Goal: Information Seeking & Learning: Check status

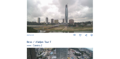
scroll to position [82, 0]
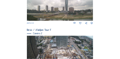
click at [43, 42] on img at bounding box center [60, 54] width 66 height 37
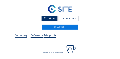
click at [22, 36] on input "text" at bounding box center [21, 34] width 12 height 3
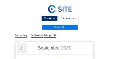
click at [22, 49] on icon at bounding box center [22, 47] width 2 height 3
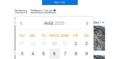
scroll to position [32, 0]
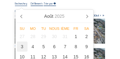
click at [22, 47] on div "3" at bounding box center [22, 46] width 11 height 10
type input "[DATE] 16:25"
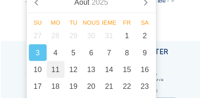
scroll to position [50, 0]
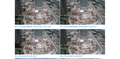
click at [103, 40] on img at bounding box center [82, 41] width 44 height 25
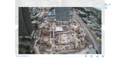
click at [103, 27] on icon at bounding box center [101, 29] width 3 height 4
click at [102, 28] on icon at bounding box center [101, 29] width 3 height 4
click at [103, 29] on icon at bounding box center [101, 29] width 3 height 4
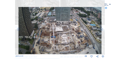
click at [103, 29] on icon at bounding box center [101, 29] width 3 height 4
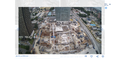
click at [103, 29] on icon at bounding box center [101, 29] width 3 height 4
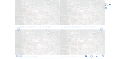
click at [103, 29] on icon at bounding box center [101, 29] width 3 height 4
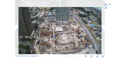
click at [103, 29] on icon at bounding box center [101, 29] width 3 height 4
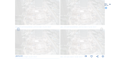
click at [103, 29] on icon at bounding box center [101, 29] width 3 height 4
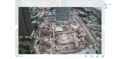
click at [103, 29] on icon at bounding box center [101, 29] width 3 height 4
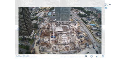
click at [103, 29] on icon at bounding box center [101, 29] width 3 height 4
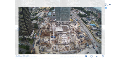
click at [103, 29] on icon at bounding box center [101, 29] width 3 height 4
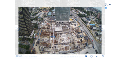
click at [103, 29] on div "Faites défiler pour voyager dans le temps | Appuyez sur le bouton 'Alt' + faite…" at bounding box center [60, 29] width 120 height 59
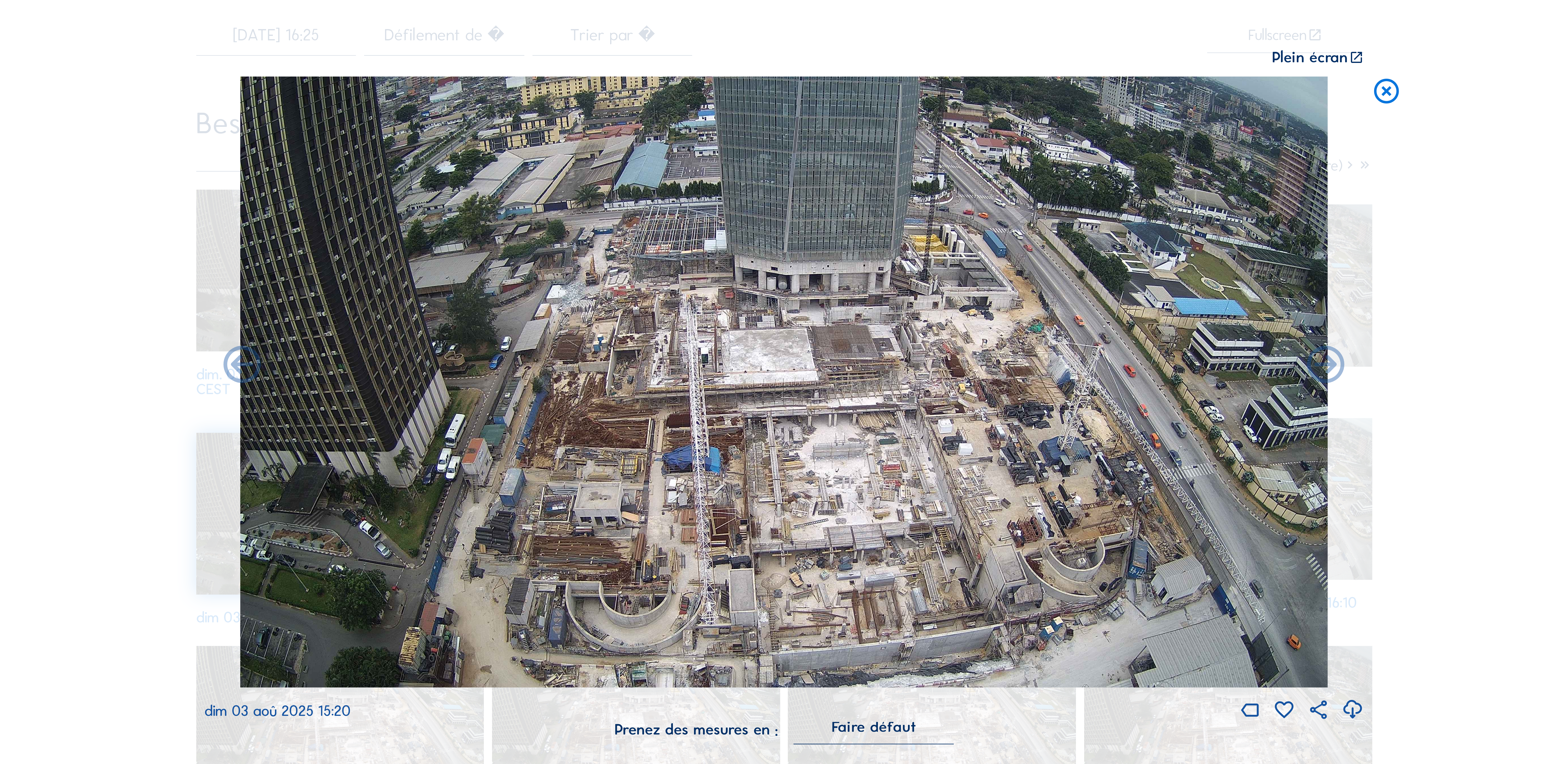
scroll to position [31, 0]
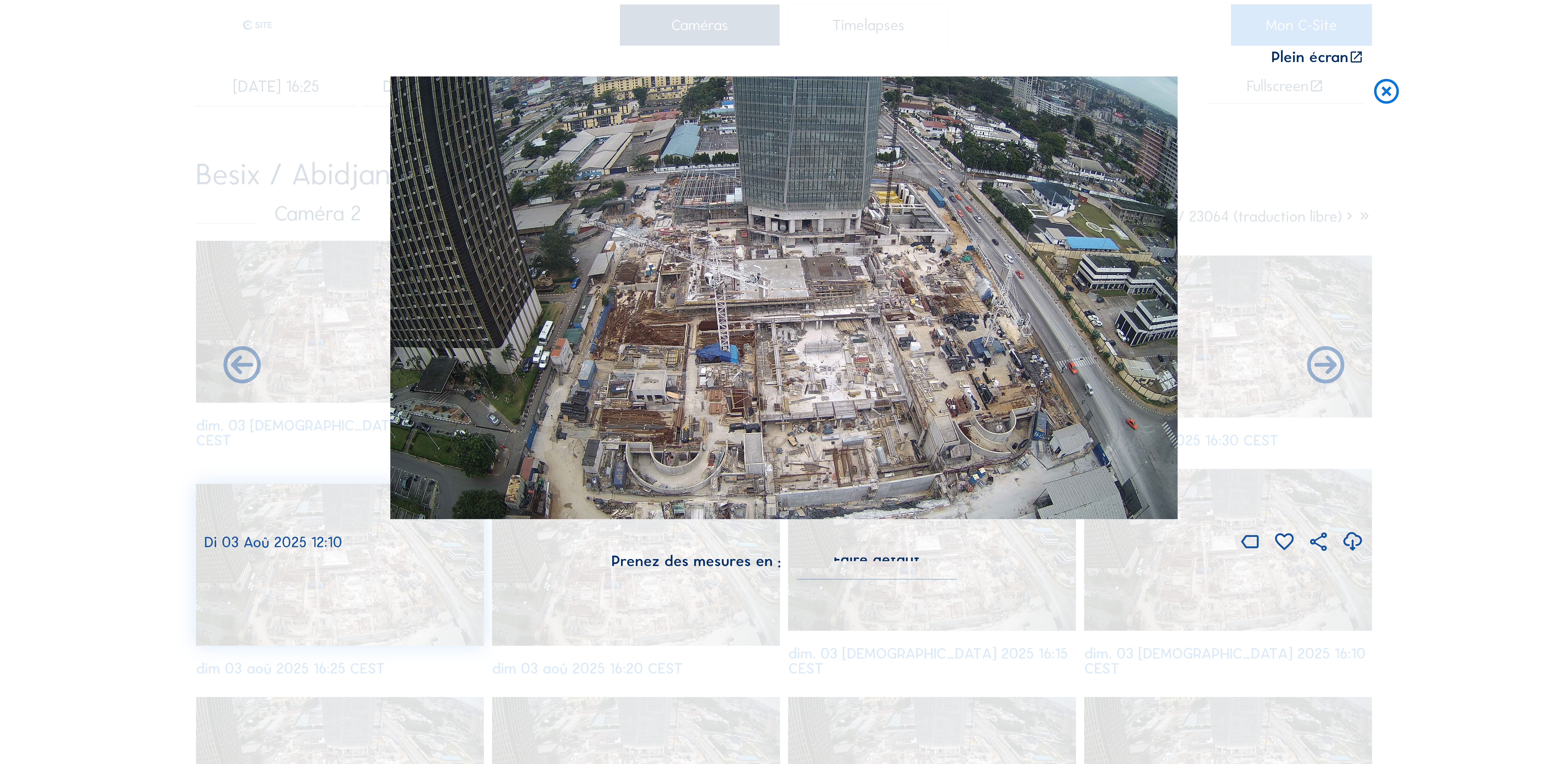
click at [77, 38] on icon at bounding box center [1356, 57] width 15 height 16
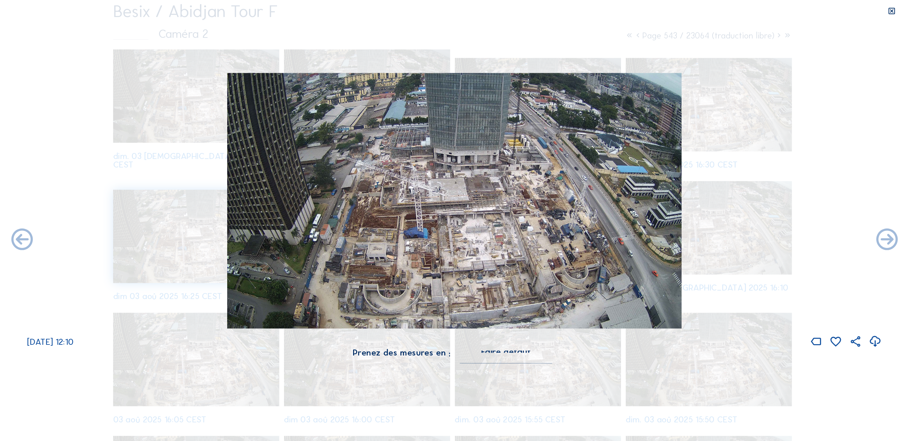
scroll to position [0, 0]
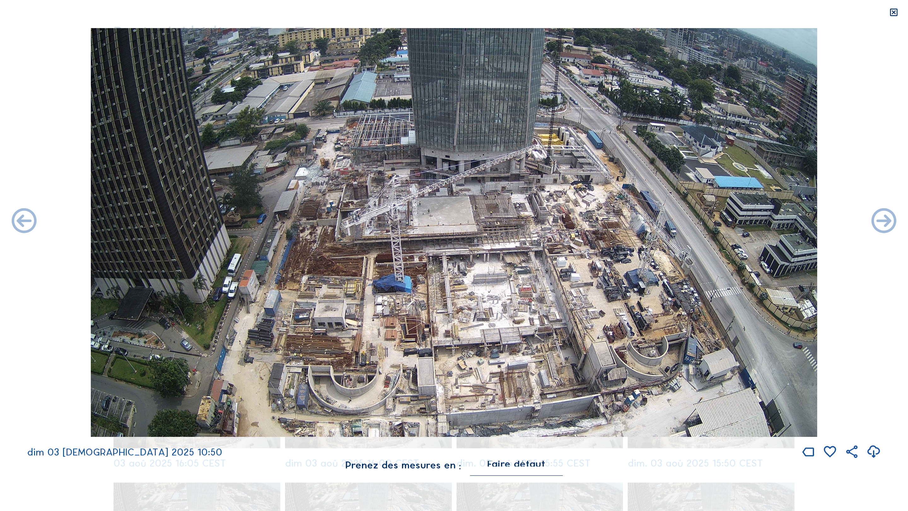
click at [119, 16] on icon at bounding box center [894, 13] width 10 height 10
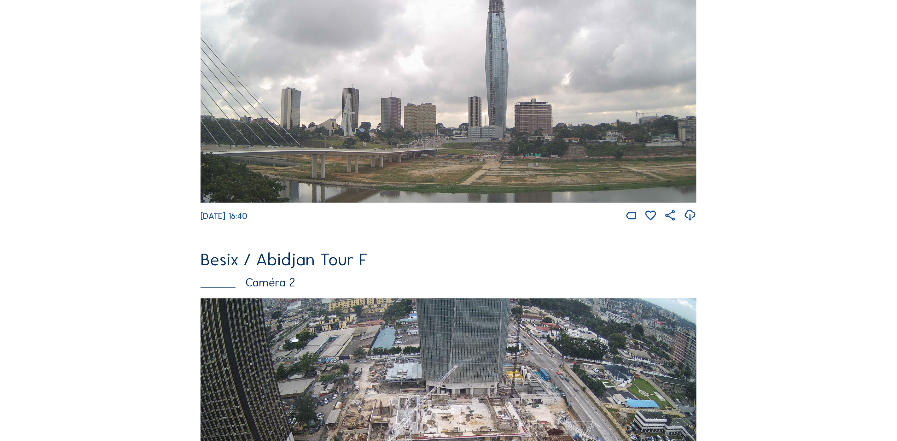
scroll to position [237, 0]
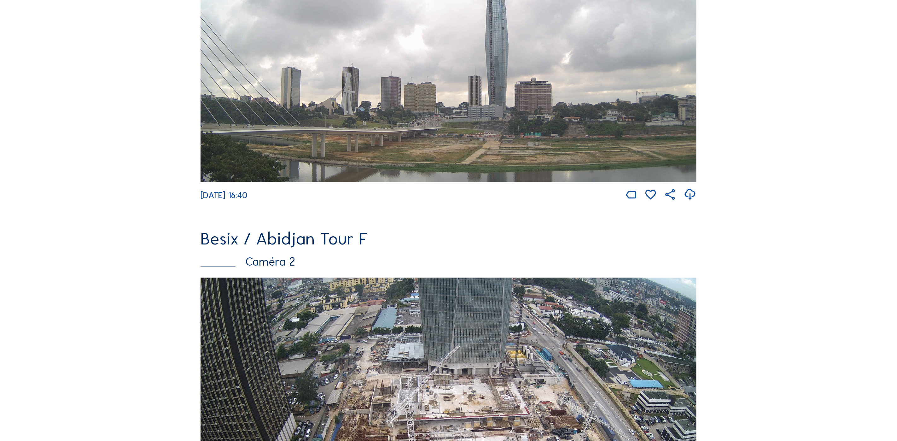
click at [325, 321] on img at bounding box center [449, 417] width 496 height 279
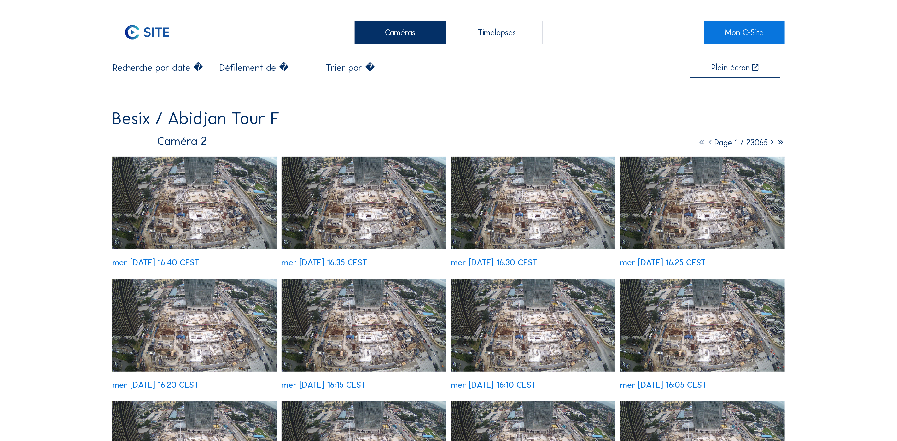
click at [185, 219] on img at bounding box center [194, 203] width 165 height 93
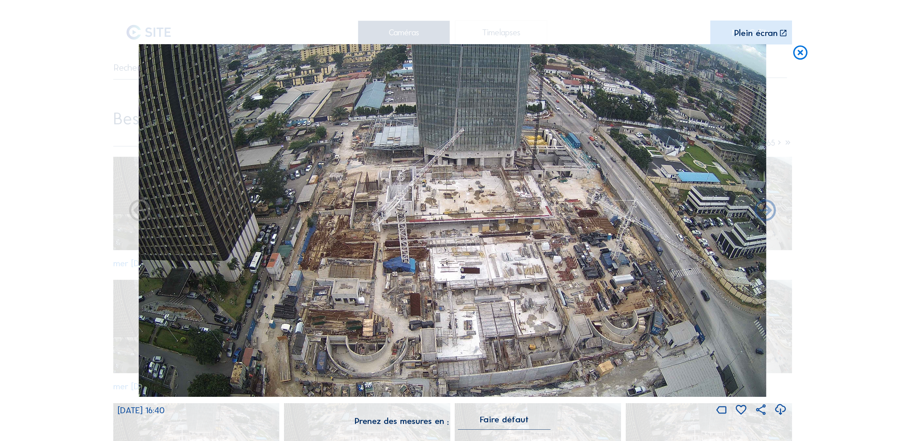
drag, startPoint x: 168, startPoint y: 141, endPoint x: 155, endPoint y: 125, distance: 20.3
click at [155, 125] on img at bounding box center [452, 220] width 627 height 353
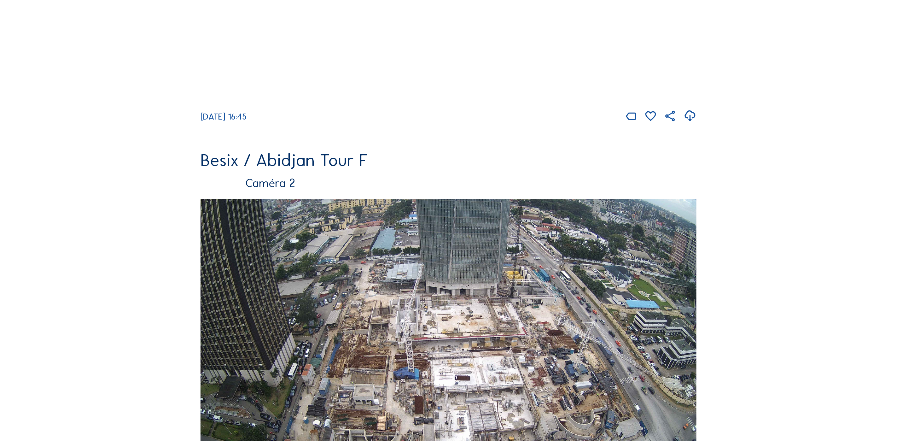
scroll to position [315, 0]
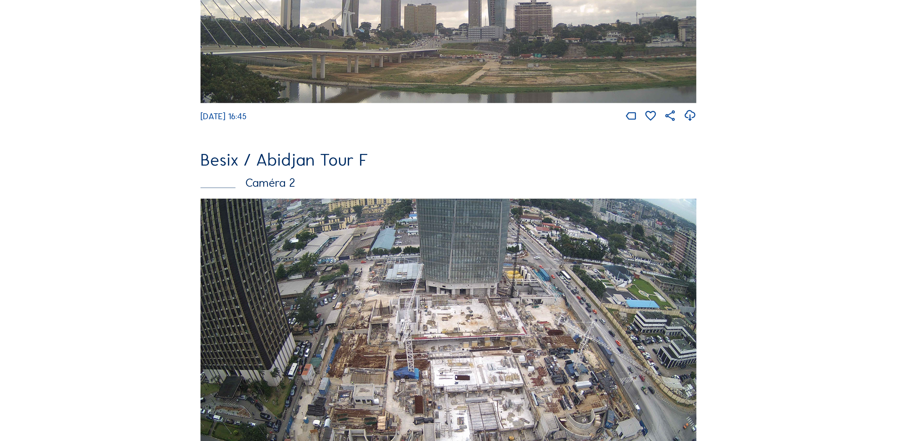
click at [318, 296] on img at bounding box center [449, 338] width 496 height 279
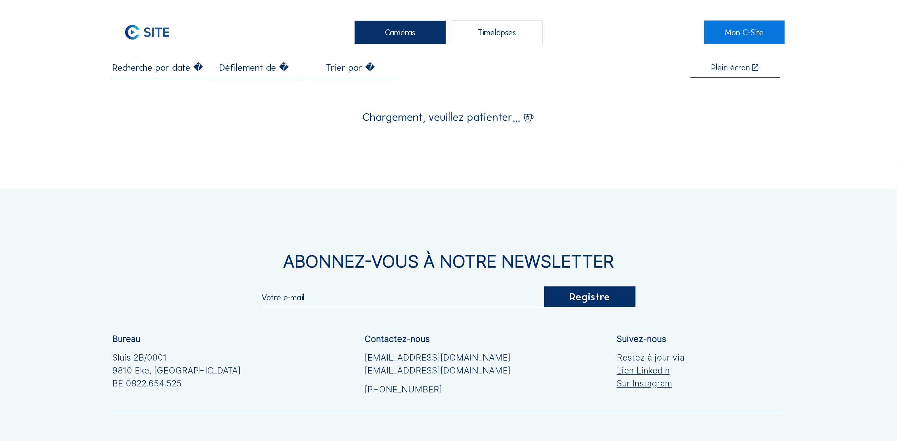
click at [167, 68] on input "text" at bounding box center [157, 67] width 91 height 11
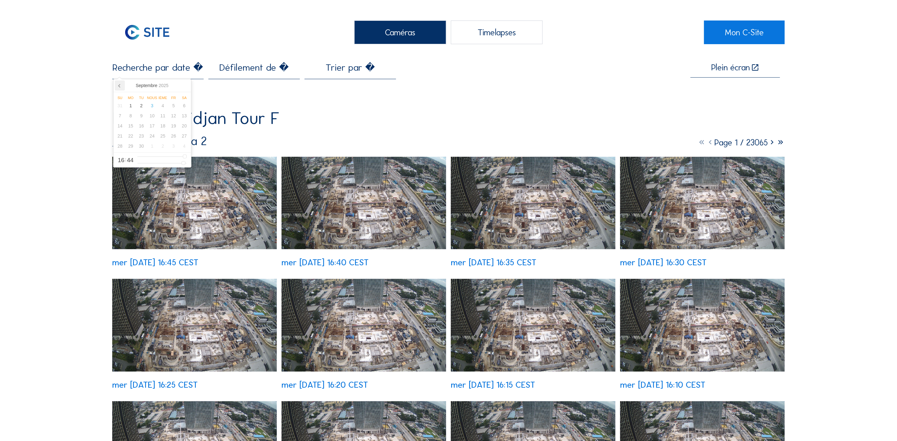
click at [120, 87] on icon at bounding box center [120, 85] width 10 height 10
click at [153, 137] on div "20" at bounding box center [152, 136] width 11 height 10
type input "20/08/2025 16:44"
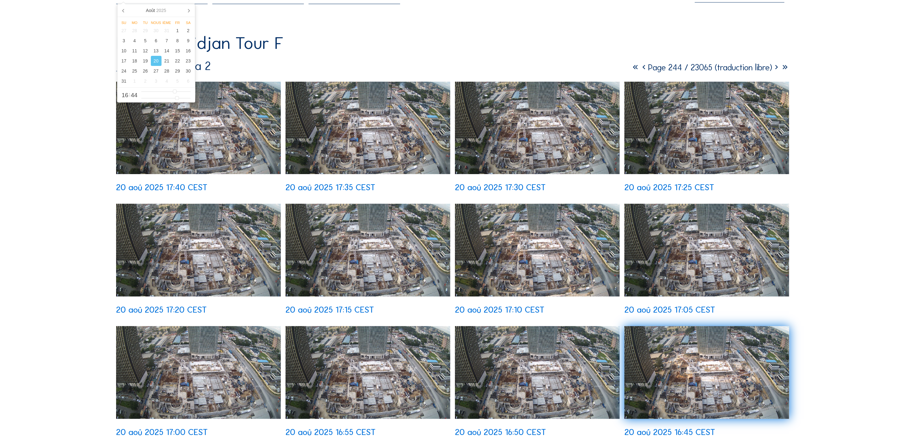
scroll to position [51, 0]
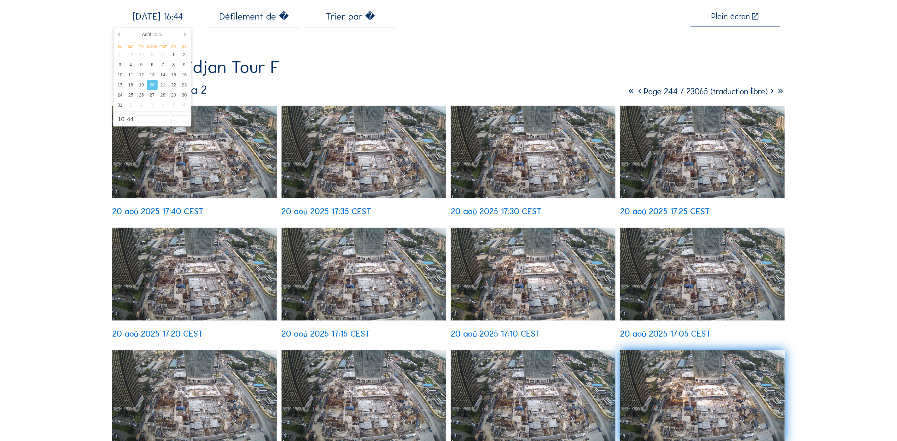
click at [239, 179] on img at bounding box center [194, 152] width 165 height 93
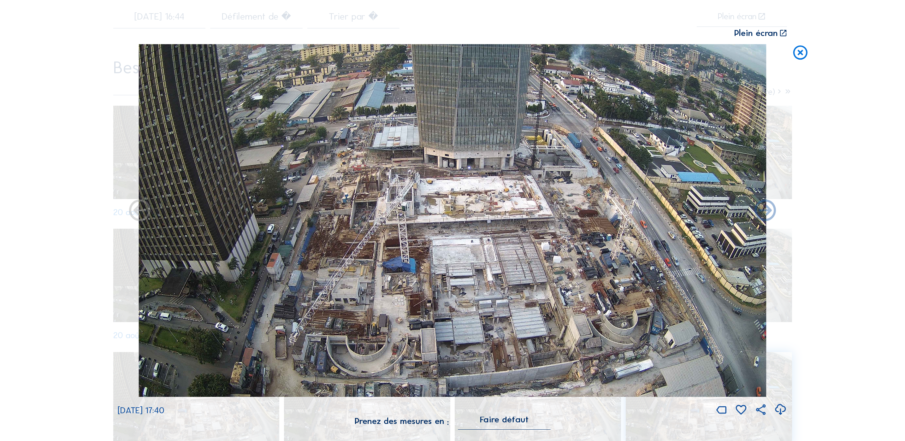
click at [142, 215] on icon at bounding box center [140, 211] width 26 height 26
click at [142, 212] on icon at bounding box center [140, 211] width 26 height 26
click at [140, 211] on icon at bounding box center [140, 211] width 26 height 26
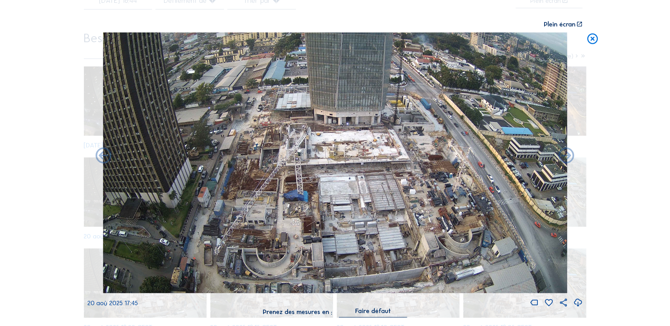
scroll to position [49, 0]
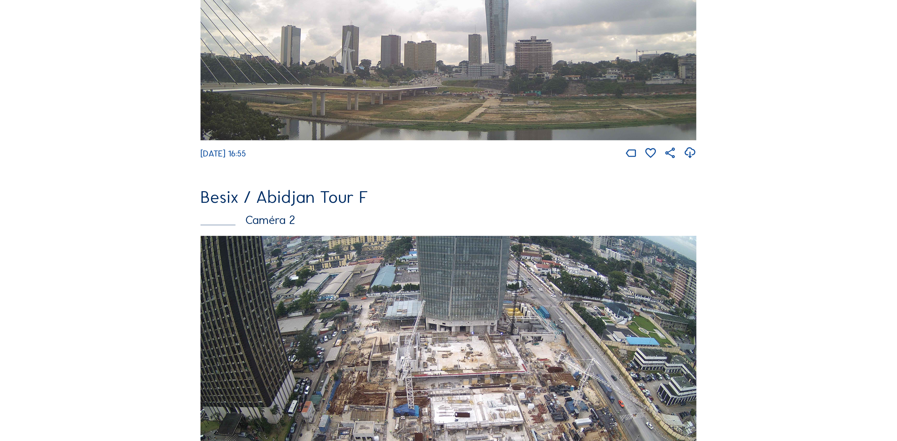
scroll to position [284, 0]
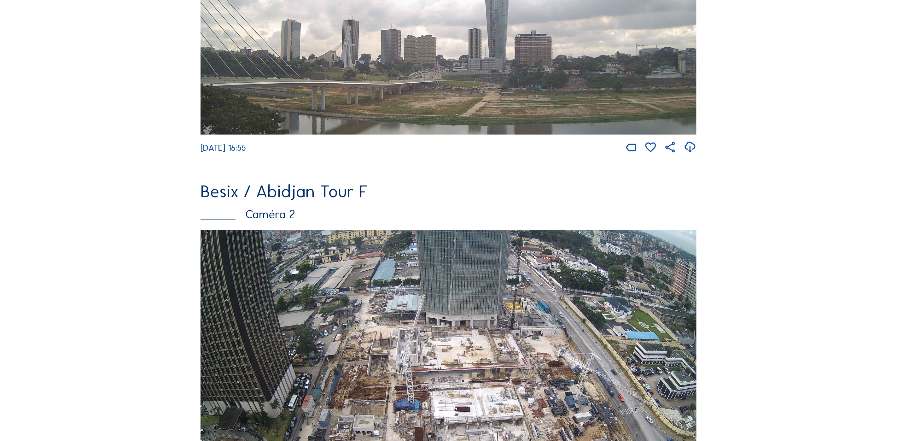
click at [359, 301] on img at bounding box center [449, 369] width 496 height 279
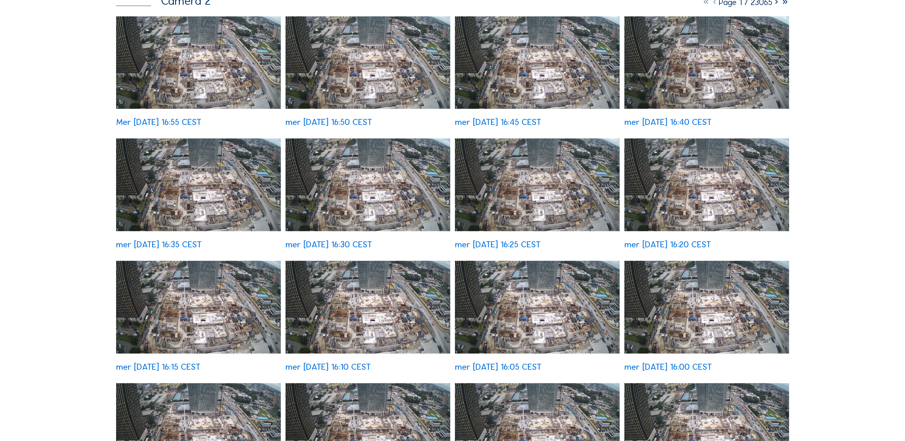
scroll to position [142, 0]
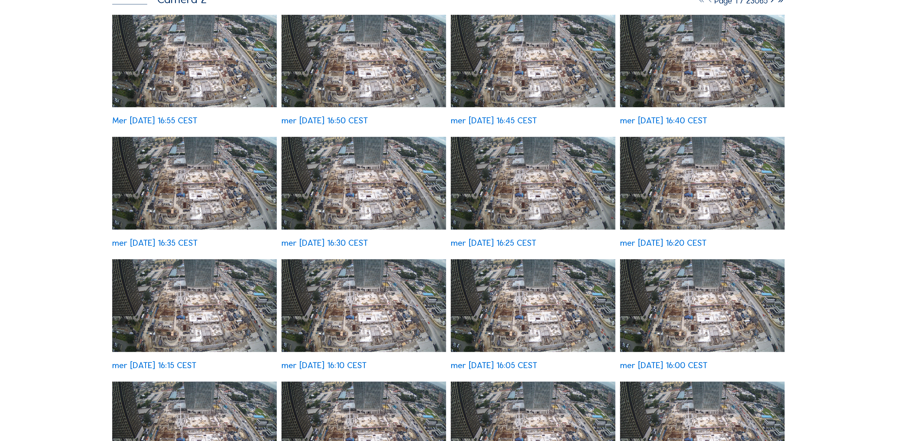
click at [198, 155] on div "mer 03 sept. 2025 16:35 CEST" at bounding box center [194, 192] width 165 height 110
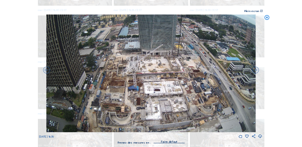
scroll to position [148, 0]
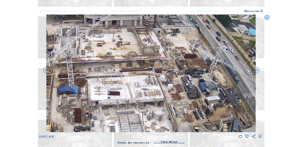
click at [206, 89] on img at bounding box center [150, 74] width 209 height 118
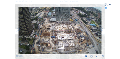
scroll to position [224, 0]
click at [79, 43] on img at bounding box center [61, 30] width 84 height 47
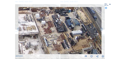
drag, startPoint x: 85, startPoint y: 40, endPoint x: 74, endPoint y: 32, distance: 13.4
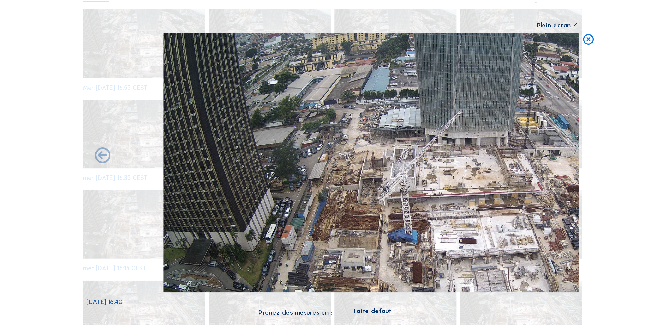
scroll to position [77, 0]
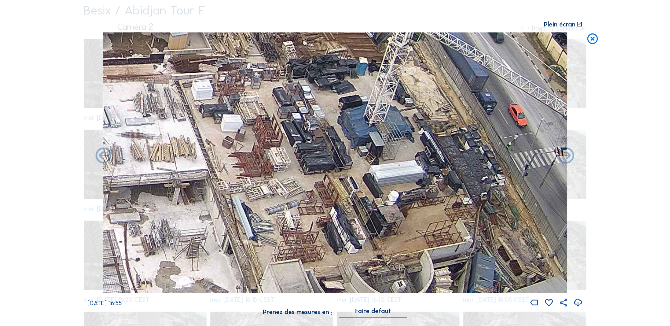
drag, startPoint x: 314, startPoint y: 135, endPoint x: 455, endPoint y: 212, distance: 160.7
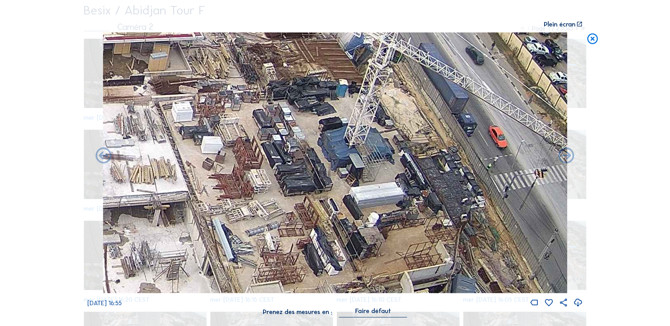
drag, startPoint x: 308, startPoint y: 132, endPoint x: 286, endPoint y: 152, distance: 29.4
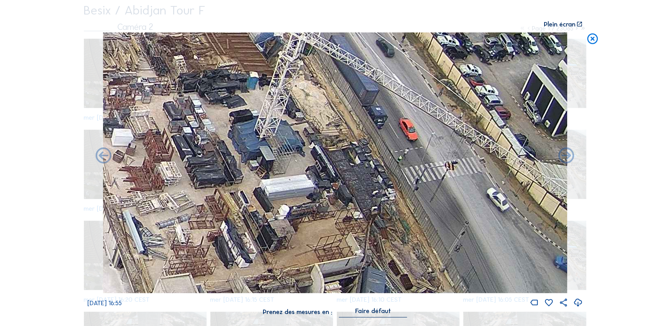
drag, startPoint x: 362, startPoint y: 112, endPoint x: 270, endPoint y: 99, distance: 93.0
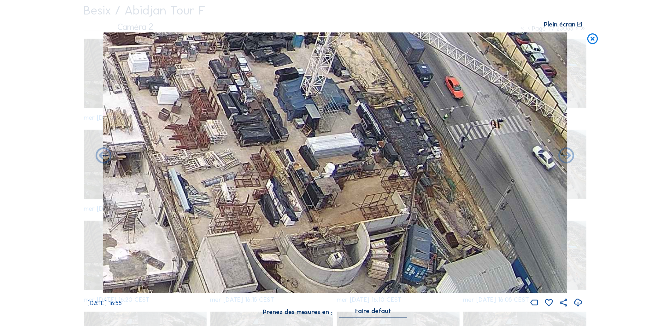
drag, startPoint x: 225, startPoint y: 174, endPoint x: 273, endPoint y: 137, distance: 60.8
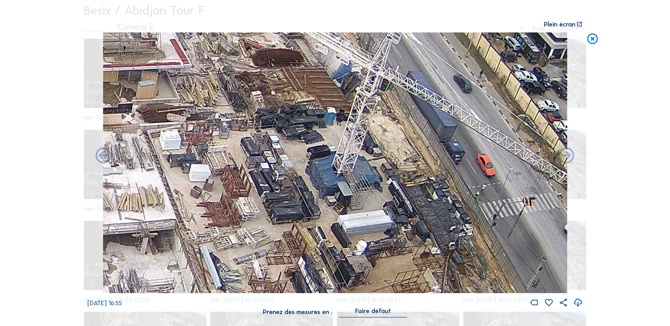
drag, startPoint x: 284, startPoint y: 114, endPoint x: 313, endPoint y: 187, distance: 78.0
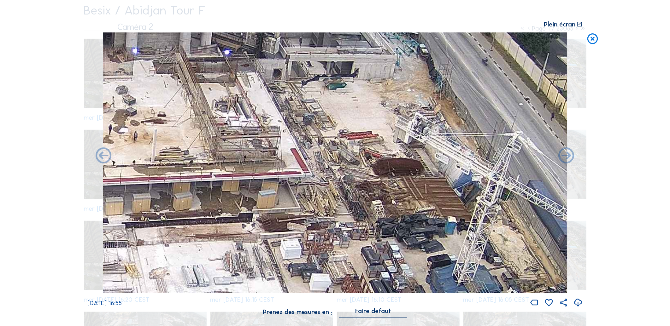
drag, startPoint x: 278, startPoint y: 129, endPoint x: 402, endPoint y: 244, distance: 168.5
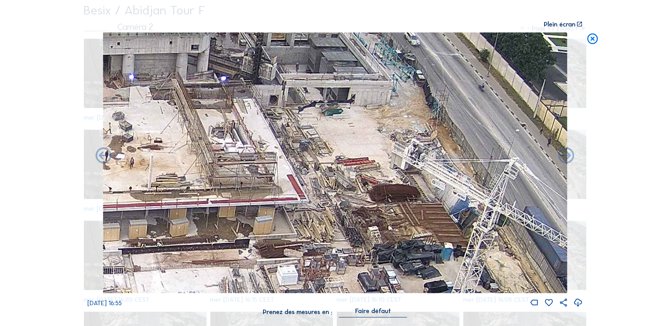
drag, startPoint x: 281, startPoint y: 201, endPoint x: 278, endPoint y: 227, distance: 26.7
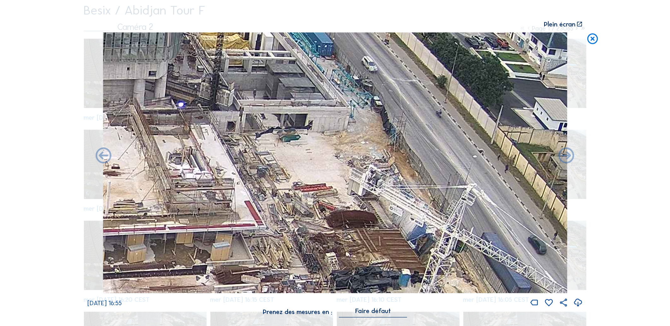
drag, startPoint x: 337, startPoint y: 180, endPoint x: 295, endPoint y: 206, distance: 49.8
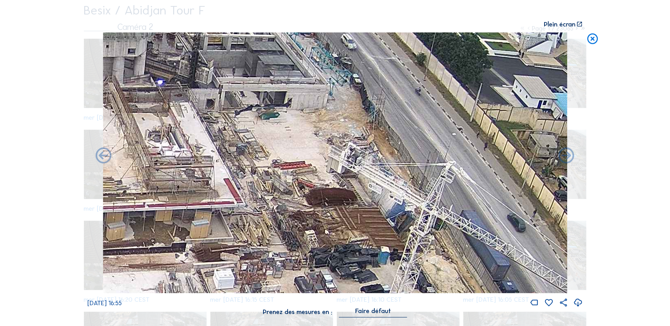
drag, startPoint x: 329, startPoint y: 215, endPoint x: 300, endPoint y: 160, distance: 62.7
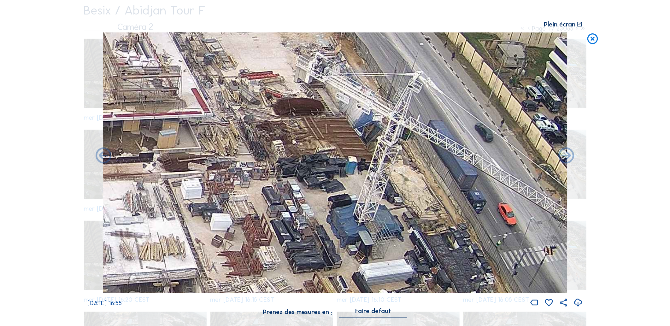
drag, startPoint x: 324, startPoint y: 220, endPoint x: 282, endPoint y: 121, distance: 107.4
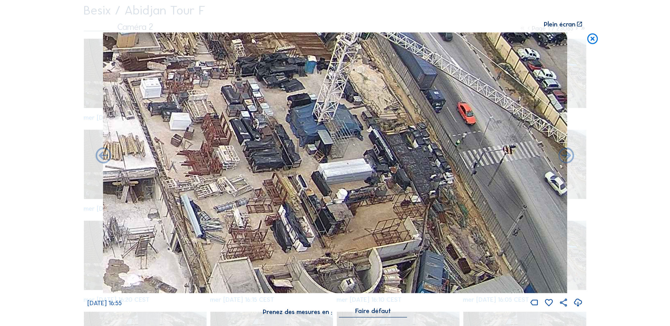
drag, startPoint x: 320, startPoint y: 200, endPoint x: 292, endPoint y: 128, distance: 76.8
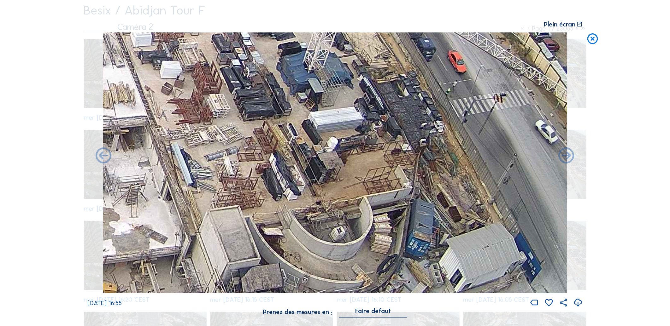
drag, startPoint x: 304, startPoint y: 187, endPoint x: 301, endPoint y: 147, distance: 40.5
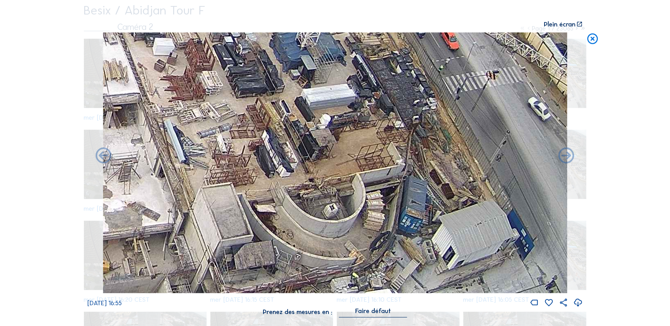
drag, startPoint x: 313, startPoint y: 202, endPoint x: 275, endPoint y: 93, distance: 116.0
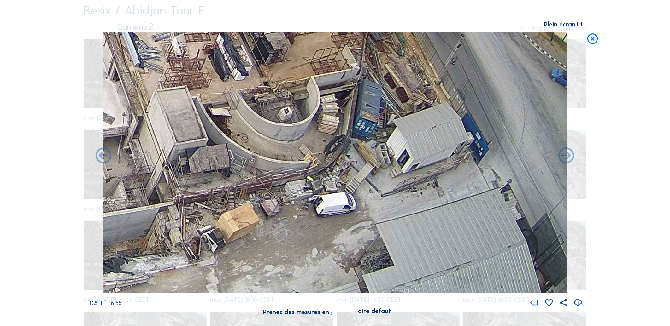
drag, startPoint x: 311, startPoint y: 190, endPoint x: 297, endPoint y: 125, distance: 66.8
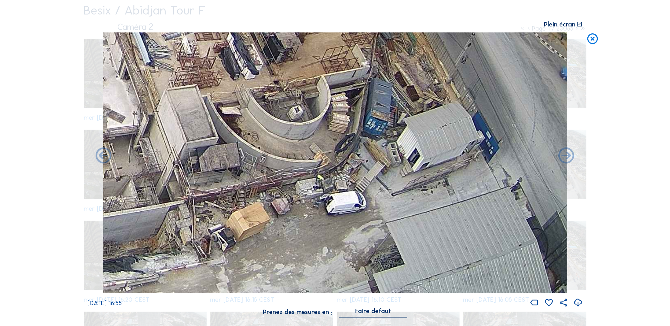
drag, startPoint x: 289, startPoint y: 173, endPoint x: 311, endPoint y: 204, distance: 38.2
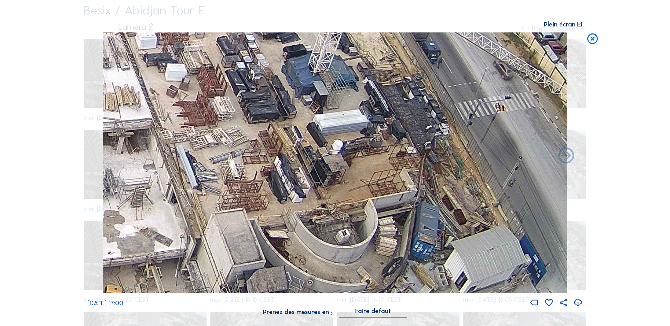
drag, startPoint x: 268, startPoint y: 137, endPoint x: 313, endPoint y: 249, distance: 120.3
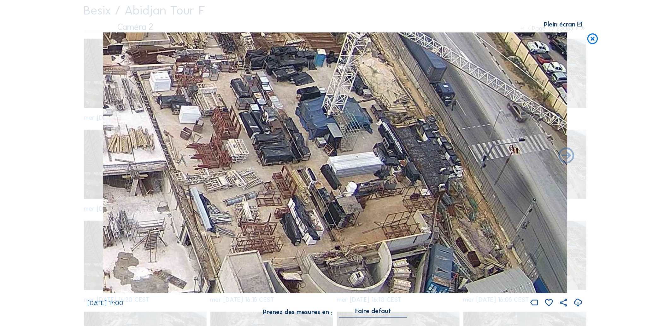
drag, startPoint x: 323, startPoint y: 201, endPoint x: 337, endPoint y: 243, distance: 45.1
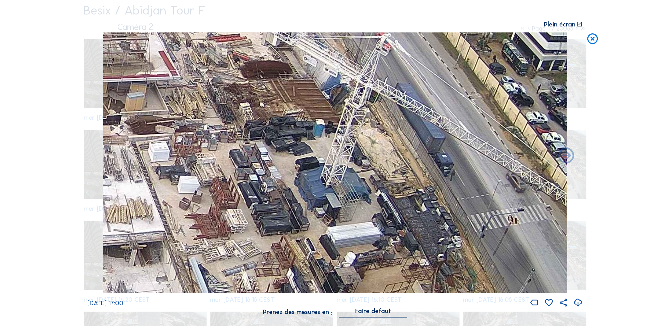
drag, startPoint x: 338, startPoint y: 153, endPoint x: 337, endPoint y: 223, distance: 70.0
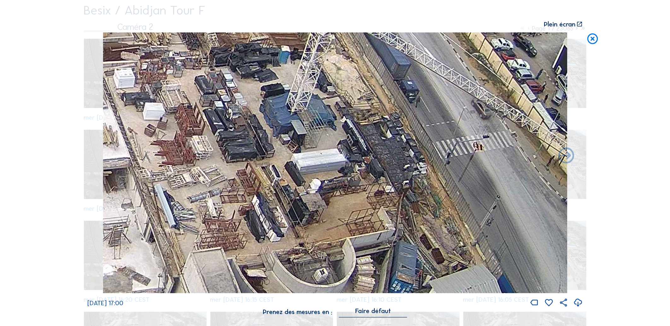
drag, startPoint x: 336, startPoint y: 212, endPoint x: 300, endPoint y: 140, distance: 80.7
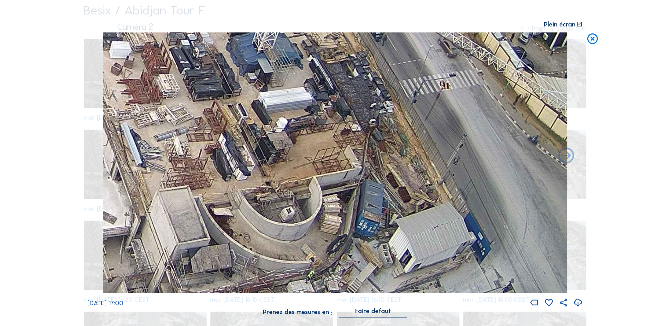
drag, startPoint x: 373, startPoint y: 204, endPoint x: 341, endPoint y: 144, distance: 68.3
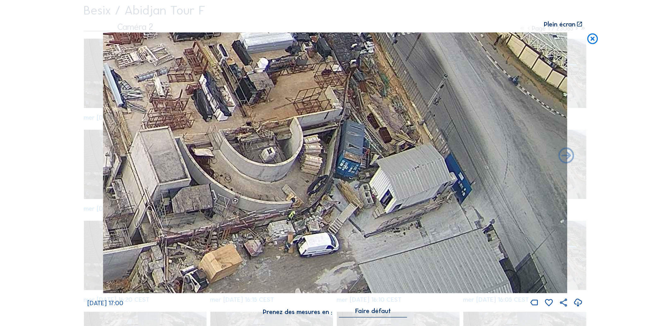
drag, startPoint x: 358, startPoint y: 228, endPoint x: 325, endPoint y: 129, distance: 104.8
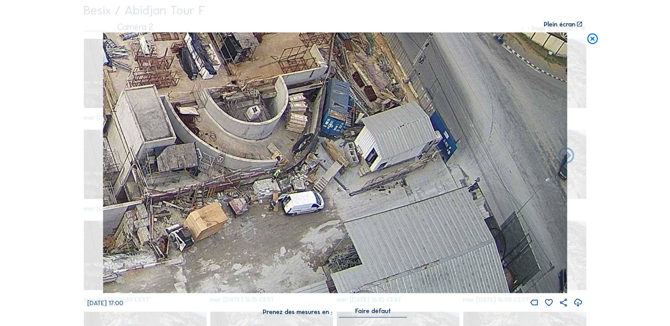
drag, startPoint x: 257, startPoint y: 191, endPoint x: 258, endPoint y: 144, distance: 46.7
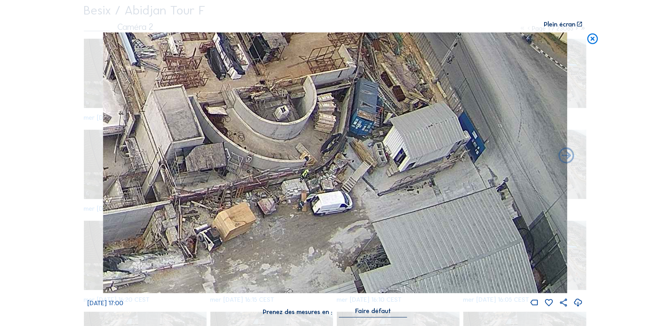
drag, startPoint x: 257, startPoint y: 161, endPoint x: 285, endPoint y: 149, distance: 31.1
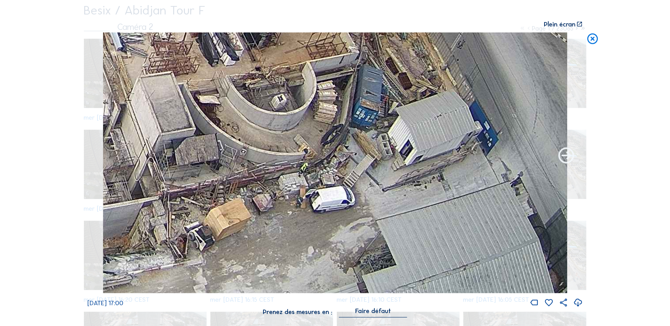
click at [563, 159] on icon at bounding box center [566, 157] width 19 height 20
click at [114, 132] on img at bounding box center [335, 162] width 464 height 261
drag, startPoint x: 112, startPoint y: 137, endPoint x: 144, endPoint y: 144, distance: 32.5
click at [122, 139] on img at bounding box center [335, 162] width 464 height 261
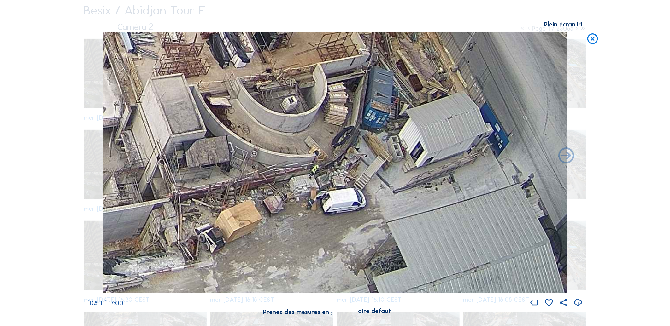
drag, startPoint x: 159, startPoint y: 156, endPoint x: 180, endPoint y: 156, distance: 20.8
click at [163, 155] on img at bounding box center [335, 162] width 464 height 261
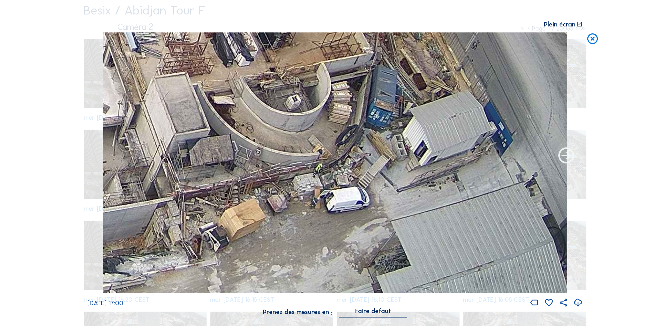
click at [562, 156] on icon at bounding box center [566, 157] width 19 height 20
click at [593, 41] on icon at bounding box center [592, 38] width 13 height 13
